Goal: Task Accomplishment & Management: Complete application form

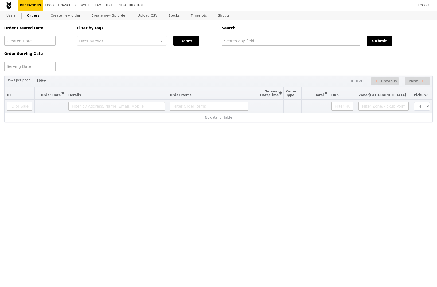
select select "100"
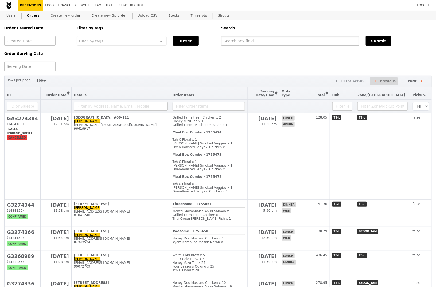
click at [247, 44] on input "text" at bounding box center [290, 41] width 138 height 10
paste input "https://papercut.grain.com.sg/sales_orders/99238"
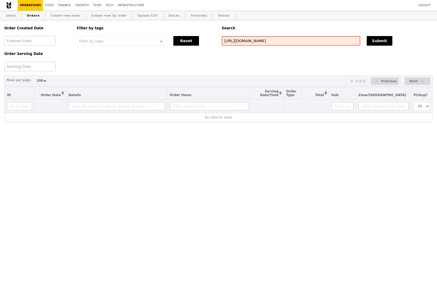
click at [284, 38] on input "https://papercut.grain.com.sg/sales_orders/99238" at bounding box center [291, 41] width 139 height 10
paste input "edycheng128@hotmail.com"
type input "[EMAIL_ADDRESS][DOMAIN_NAME]"
click at [64, 14] on link "Create new order" at bounding box center [66, 16] width 34 height 10
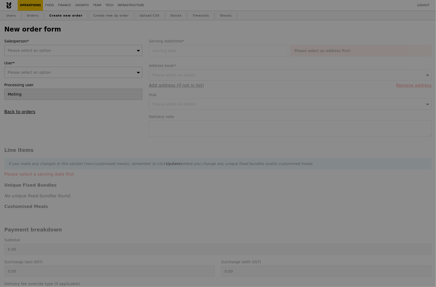
type input "Confirm"
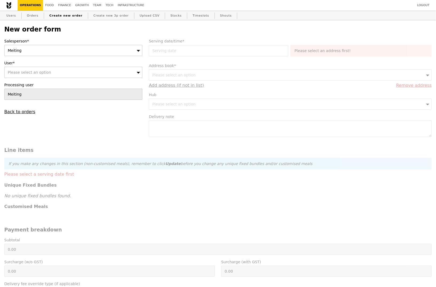
click at [51, 75] on div "Please select an option" at bounding box center [73, 72] width 138 height 11
type input "[EMAIL_ADDRESS][DOMAIN_NAME]"
type input "Confirm"
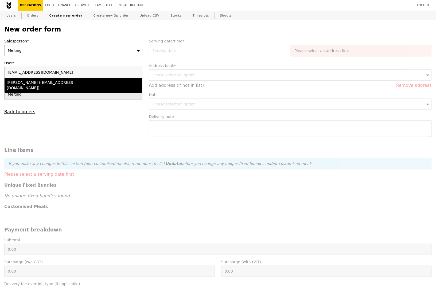
type input "[EMAIL_ADDRESS][DOMAIN_NAME]"
click at [52, 84] on div "Hedy (hedycheng128@hotmail.com)" at bounding box center [57, 85] width 100 height 11
type input "Loading..."
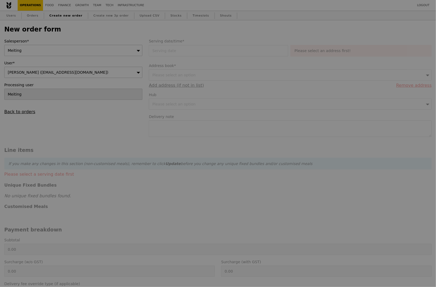
type input "13.76"
type input "15.00"
type input "Confirm"
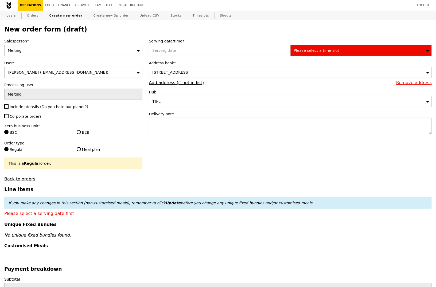
click at [19, 108] on span "Include utensils (Do you hate our planet?)" at bounding box center [49, 107] width 79 height 4
click at [9, 108] on input "Include utensils (Do you hate our planet?)" at bounding box center [6, 106] width 4 height 4
checkbox input "true"
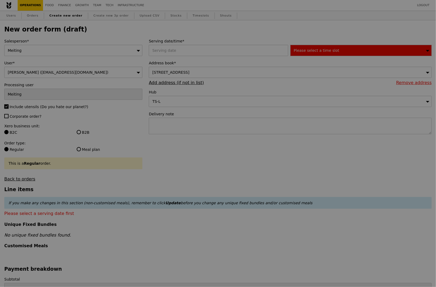
type input "Confirm"
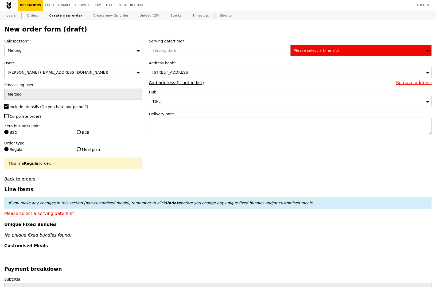
click at [19, 116] on span "Corporate order?" at bounding box center [26, 116] width 32 height 4
click at [9, 116] on input "Corporate order?" at bounding box center [6, 116] width 4 height 4
checkbox input "true"
click at [83, 135] on label "B2B" at bounding box center [110, 132] width 66 height 5
click at [81, 134] on input "B2B" at bounding box center [79, 132] width 4 height 4
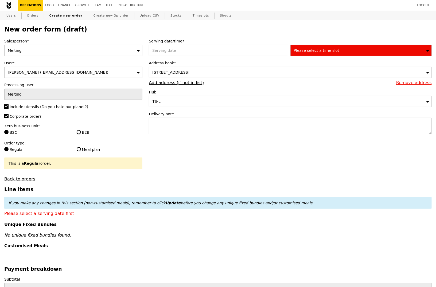
radio input "true"
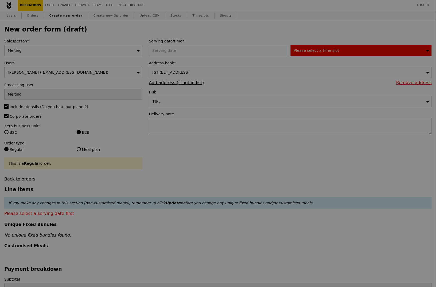
type input "Confirm"
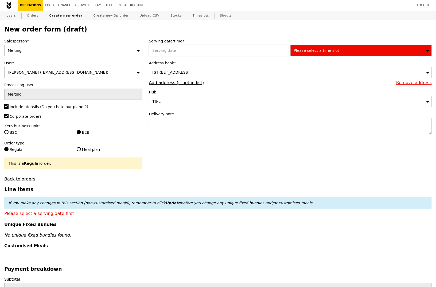
click at [175, 53] on div at bounding box center [219, 50] width 141 height 11
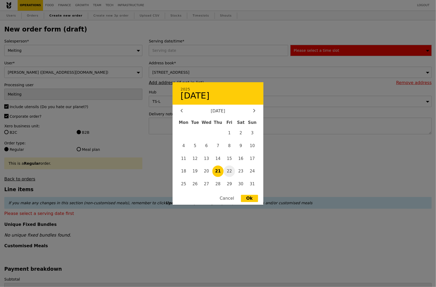
click at [229, 171] on span "22" at bounding box center [229, 171] width 11 height 11
type input "22 Aug 2025"
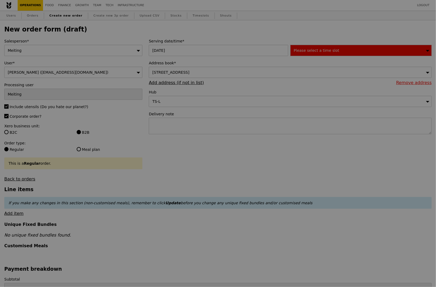
type input "Confirm"
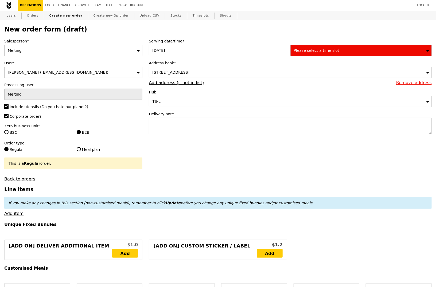
click at [348, 68] on div "90 Yishun Central, #Level 1-nil, Singapore 768828" at bounding box center [290, 72] width 283 height 11
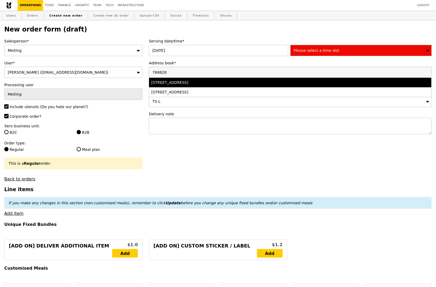
type input "768828"
click at [230, 82] on div "90 Yishun Central, #Level 1-nil, Singapore 768828" at bounding box center [255, 82] width 208 height 5
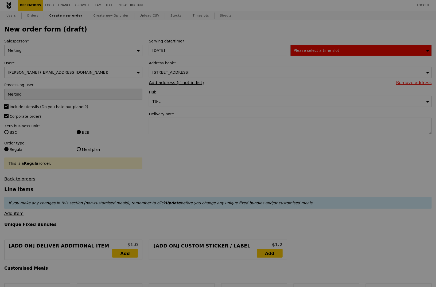
type input "Confirm"
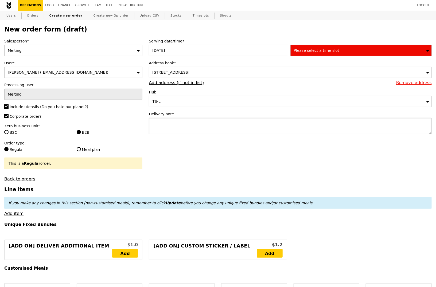
click at [179, 121] on textarea at bounding box center [290, 126] width 283 height 17
paste textarea "Tower B level 1, Learning Centre"
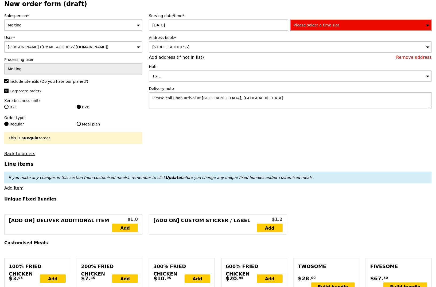
scroll to position [31, 0]
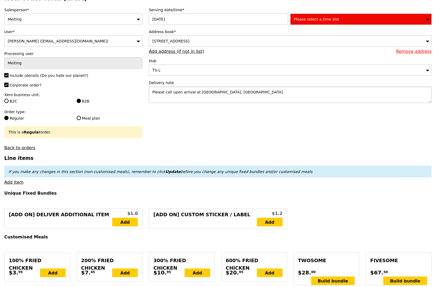
type textarea "Please call upon arrival at Tower B level 1, Learning Centre"
click at [329, 19] on span "Please select a time slot" at bounding box center [316, 19] width 45 height 4
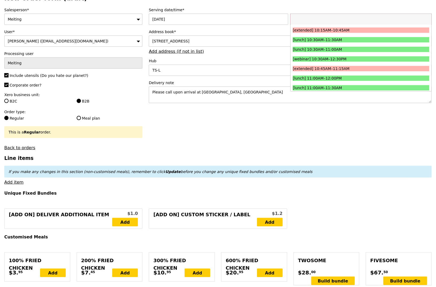
scroll to position [124, 0]
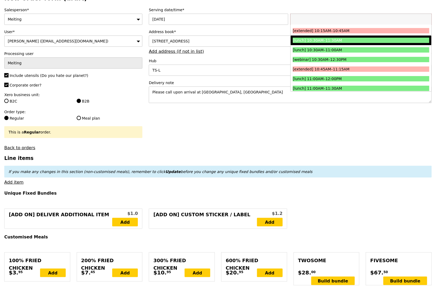
click at [319, 40] on div "[lunch] 10:30AM–11:30AM" at bounding box center [344, 40] width 102 height 5
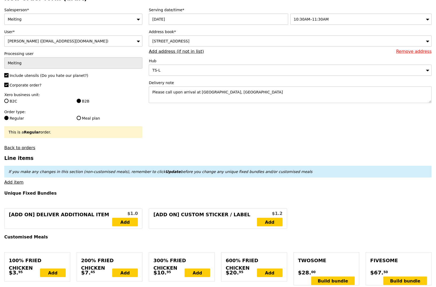
type input "Confirm"
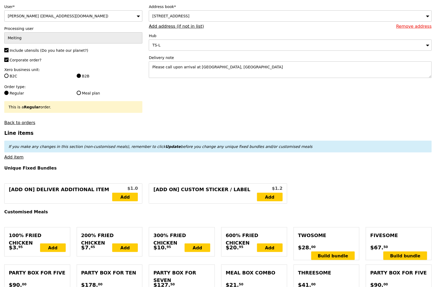
scroll to position [58, 0]
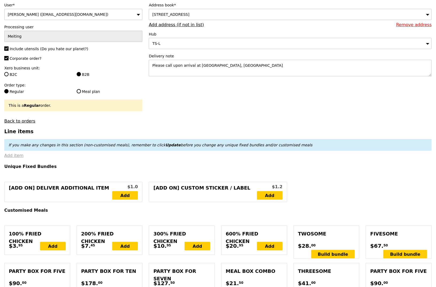
click at [11, 157] on link "Add item" at bounding box center [13, 155] width 19 height 5
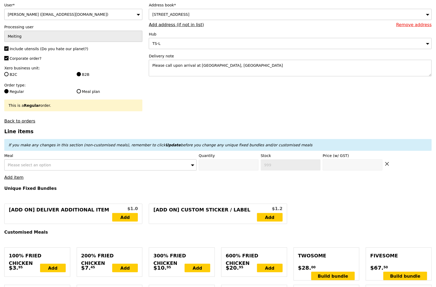
click at [21, 162] on div "Please select an option" at bounding box center [100, 164] width 192 height 11
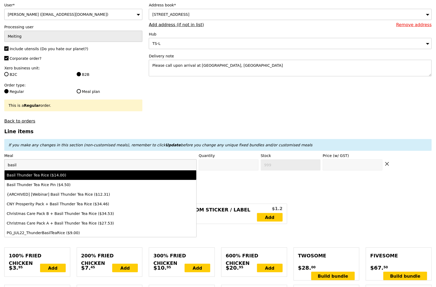
type input "basil"
click at [61, 172] on li "Basil Thunder Tea Rice ($14.00)" at bounding box center [101, 175] width 192 height 10
type input "Confirm anyway"
type input "0"
type input "481"
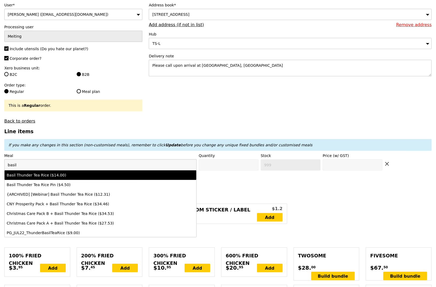
type input "14.0"
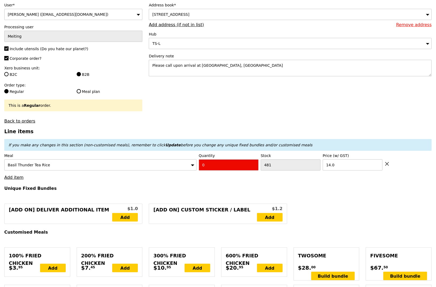
drag, startPoint x: 195, startPoint y: 166, endPoint x: 180, endPoint y: 166, distance: 14.7
click at [180, 166] on div "Meal Basil Thunder Tea Rice Quantity 0 Stock 481 Price (w/ GST) 14.0" at bounding box center [217, 162] width 427 height 18
type input "Confirm"
type input "1"
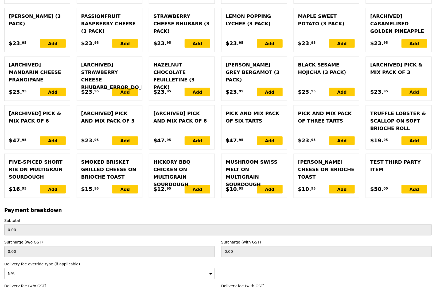
type input "Loading..."
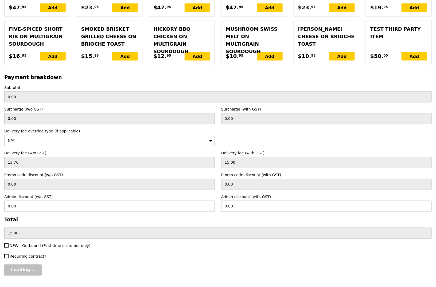
type input "14.00"
type input "29.00"
type input "Confirm"
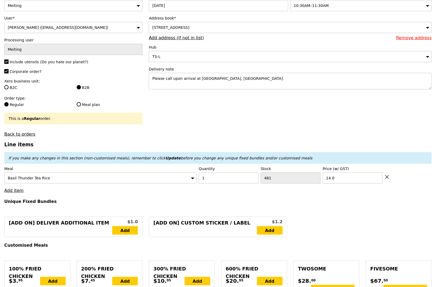
scroll to position [0, 0]
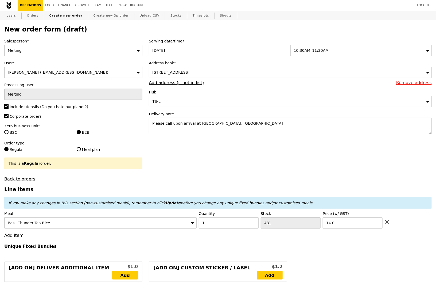
click at [121, 226] on div "Basil Thunder Tea Rice" at bounding box center [100, 222] width 192 height 11
type input "basilthai"
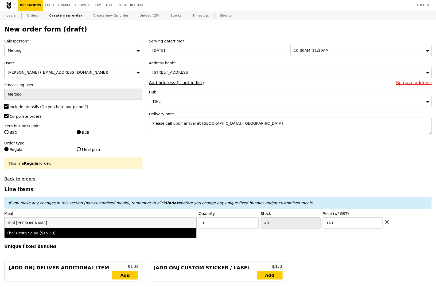
type input "thai fiest"
click at [103, 234] on div "Thai Fiesta Salad ($15.50)" at bounding box center [77, 233] width 141 height 5
type input "Loading..."
type input "500"
type input "15.5"
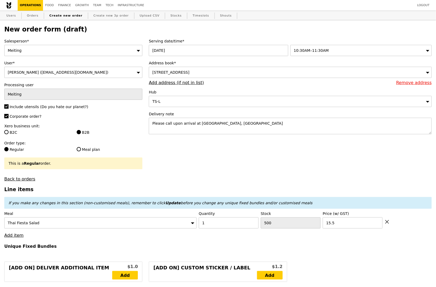
type input "0.00"
type input "15.00"
type input "Loading..."
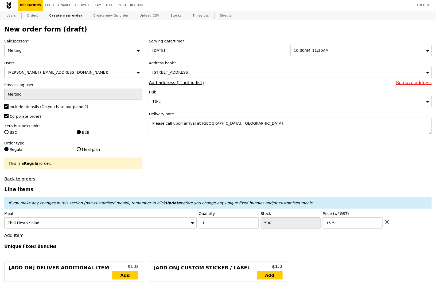
type input "15.50"
type input "30.50"
type input "Confirm"
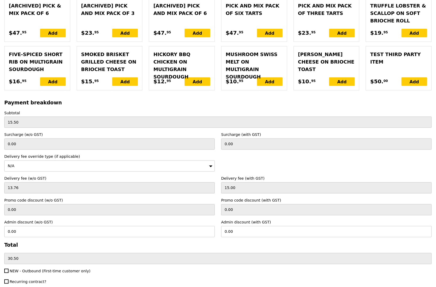
scroll to position [1198, 0]
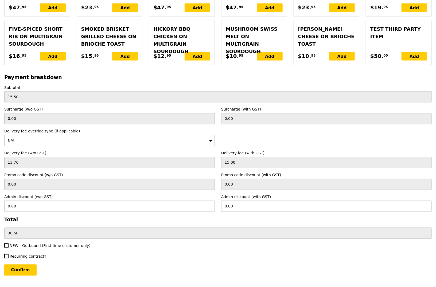
click at [26, 244] on span "NEW - Outbound (First-time customer only)" at bounding box center [50, 246] width 81 height 4
click at [9, 244] on input "NEW - Outbound (First-time customer only)" at bounding box center [6, 246] width 4 height 4
checkbox input "true"
click at [23, 265] on input "Confirm" at bounding box center [20, 270] width 32 height 11
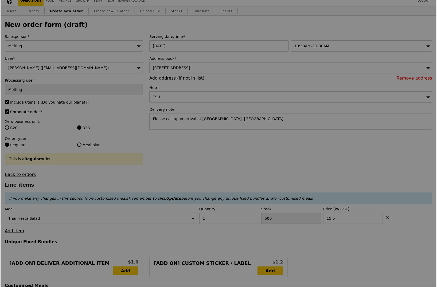
scroll to position [0, 0]
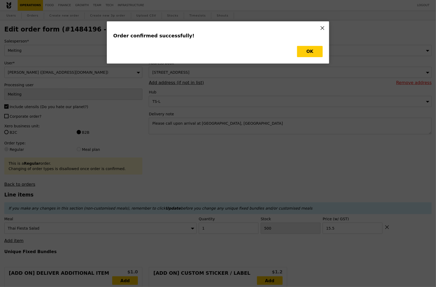
type input "Loading..."
checkbox input "false"
type input "15.50"
type input "499"
type input "Update"
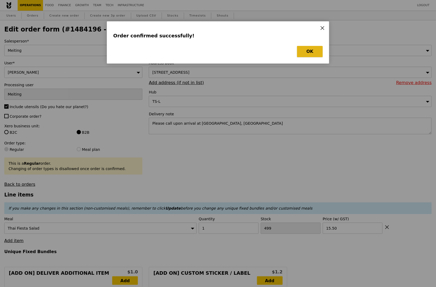
click at [312, 51] on button "OK" at bounding box center [310, 51] width 26 height 11
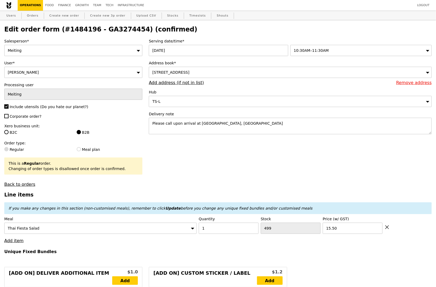
click at [108, 30] on h2 "Edit order form (#1484196 - GA3274454) (confirmed)" at bounding box center [217, 29] width 427 height 7
copy h2 "GA3274454"
click at [30, 15] on link "Orders" at bounding box center [33, 16] width 16 height 10
select select "100"
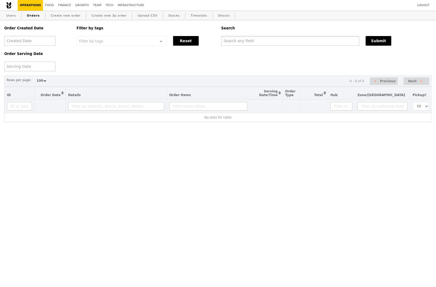
click at [245, 39] on input "text" at bounding box center [290, 41] width 138 height 10
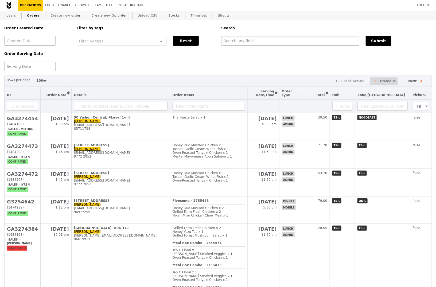
paste input "GA3274454"
type input "GA3274454"
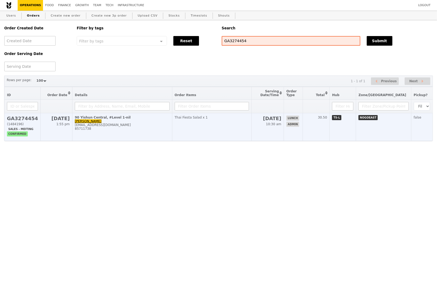
click at [163, 127] on div "85711738" at bounding box center [122, 129] width 95 height 4
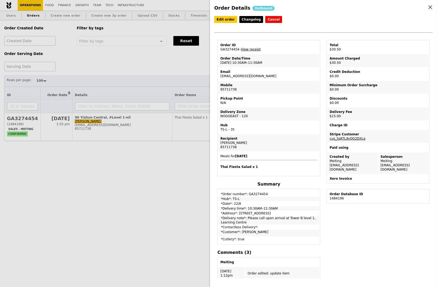
click at [252, 50] on link "View receipt" at bounding box center [251, 50] width 20 height 4
drag, startPoint x: 267, startPoint y: 75, endPoint x: 218, endPoint y: 76, distance: 48.3
click at [218, 76] on td "Email hedycheng128@hotmail.com" at bounding box center [268, 74] width 101 height 13
copy td "[EMAIL_ADDRESS][DOMAIN_NAME]"
click at [140, 61] on div "Order Details Outbound Edit order Changelog Cancel Order ID GA3274454 – View re…" at bounding box center [218, 143] width 437 height 287
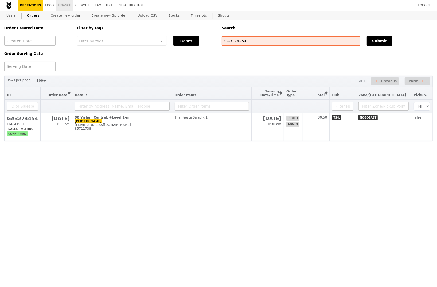
click at [61, 5] on link "Finance" at bounding box center [64, 5] width 17 height 11
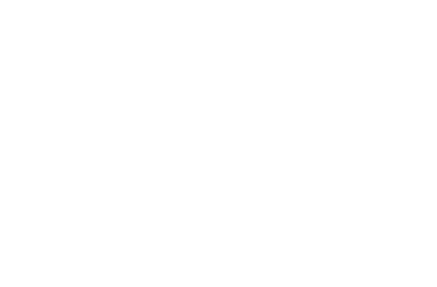
select select "100"
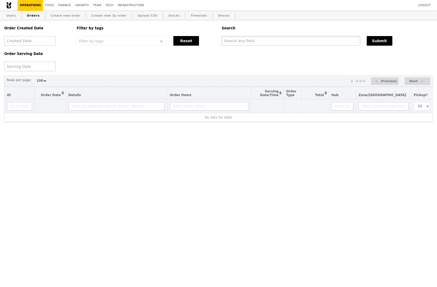
click at [297, 43] on input "text" at bounding box center [291, 41] width 139 height 10
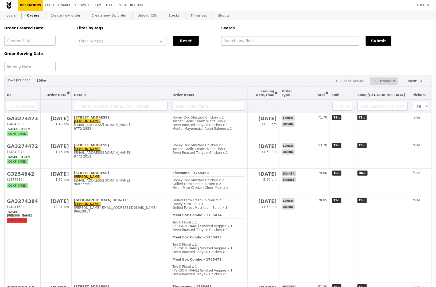
paste input "[EMAIL_ADDRESS][DOMAIN_NAME]"
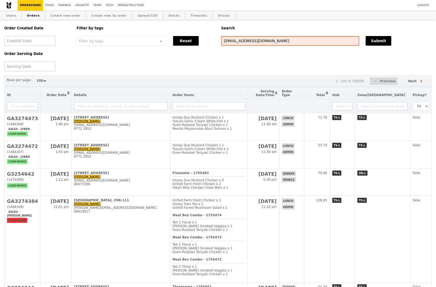
type input "[EMAIL_ADDRESS][DOMAIN_NAME]"
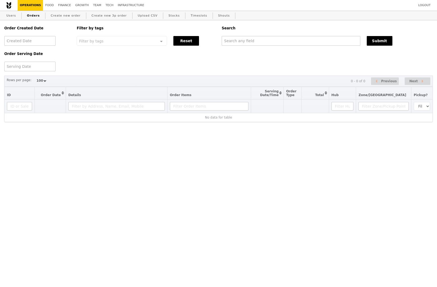
select select "100"
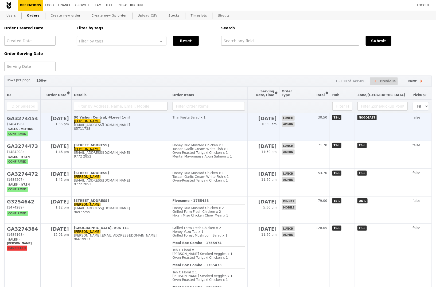
click at [142, 122] on td "90 Yishun Central, #Level 1-nil Hedy hedycheng128@hotmail.com 85711738" at bounding box center [120, 127] width 99 height 28
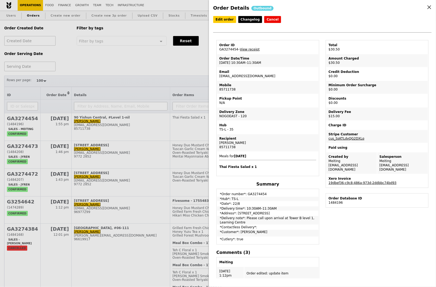
click at [227, 50] on td "Order ID GA3274454 – View receipt" at bounding box center [267, 47] width 101 height 13
copy td "GA3274454"
click at [173, 54] on div "Order Details Outbound Edit order Changelog Cancel Order ID GA3274454 – View re…" at bounding box center [218, 143] width 436 height 287
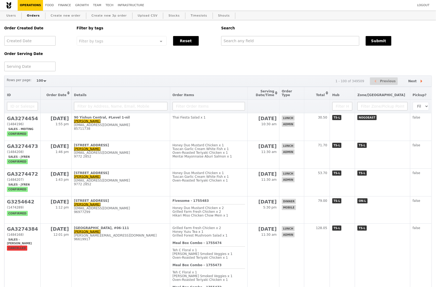
click at [245, 34] on div "Search" at bounding box center [326, 28] width 217 height 16
paste input "GA3274454"
click at [244, 45] on input "text" at bounding box center [290, 41] width 138 height 10
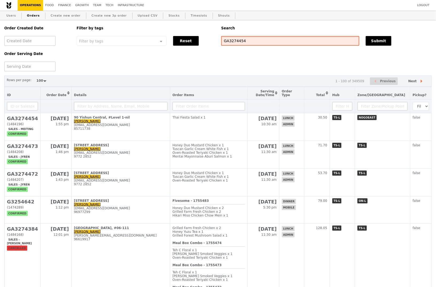
type input "GA3274454"
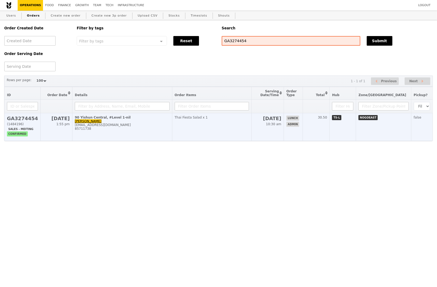
click at [164, 128] on div "85711738" at bounding box center [122, 129] width 95 height 4
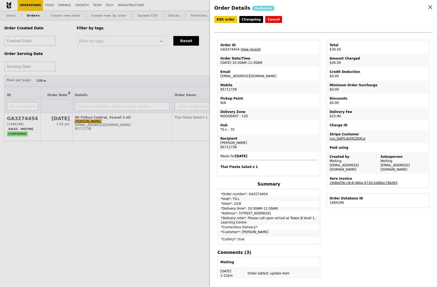
click at [353, 178] on td "Xero Invoice 19dbef36-c9c8-486a-973d-2ddbbc74bd93" at bounding box center [377, 180] width 101 height 13
click at [353, 181] on link "19dbef36-c9c8-486a-973d-2ddbbc74bd93" at bounding box center [364, 183] width 68 height 4
click at [135, 68] on div "Order Details Outbound Edit order Changelog Cancel Order ID GA3274454 – View re…" at bounding box center [218, 143] width 437 height 287
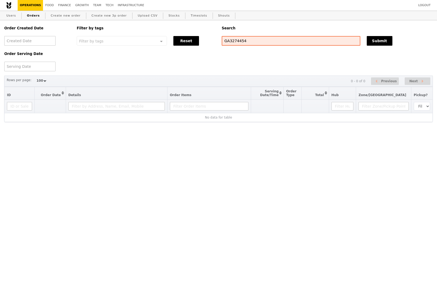
select select "100"
